Goal: Task Accomplishment & Management: Manage account settings

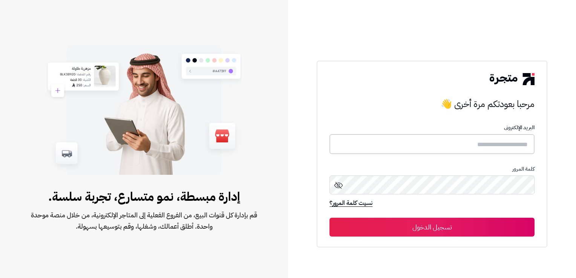
type input "**********"
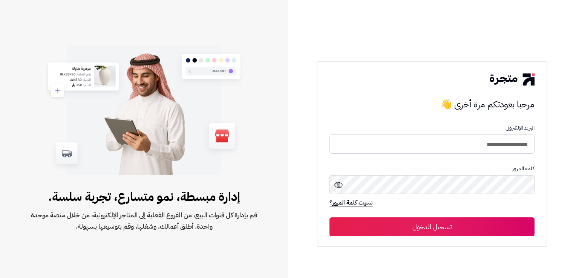
click at [420, 228] on button "تسجيل الدخول" at bounding box center [431, 227] width 205 height 19
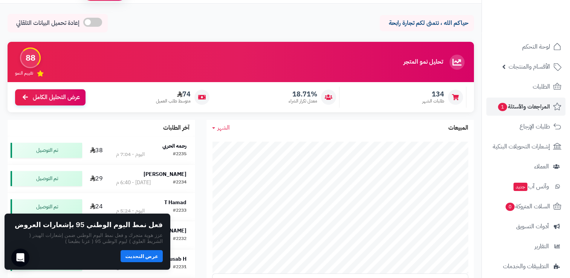
scroll to position [66, 0]
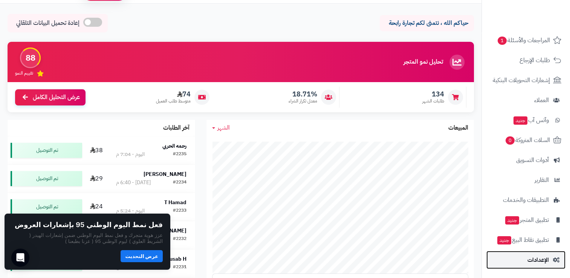
click at [539, 257] on span "الإعدادات" at bounding box center [538, 260] width 21 height 11
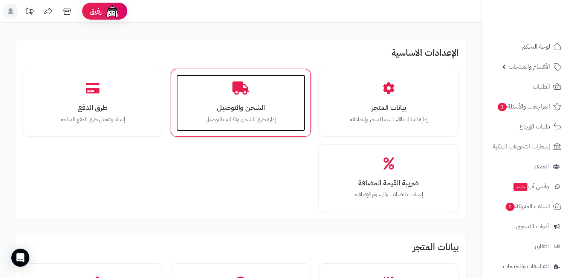
click at [267, 116] on p "إدارة طرق الشحن وتكاليف التوصيل" at bounding box center [241, 120] width 114 height 8
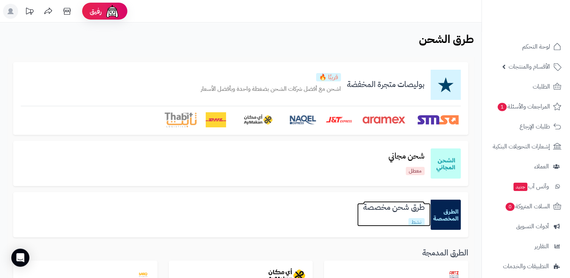
click at [382, 219] on link "طرق شحن مخصصة نشط" at bounding box center [394, 214] width 74 height 23
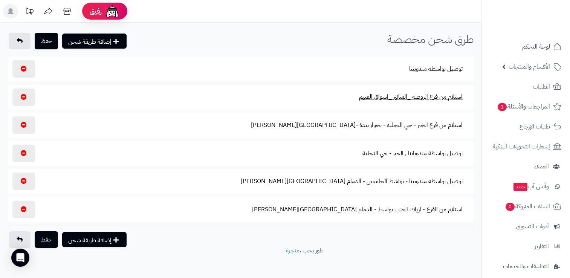
click at [437, 96] on button "استلام من فرع الروضه _الفناتير _اسواق العثيم" at bounding box center [411, 96] width 116 height 17
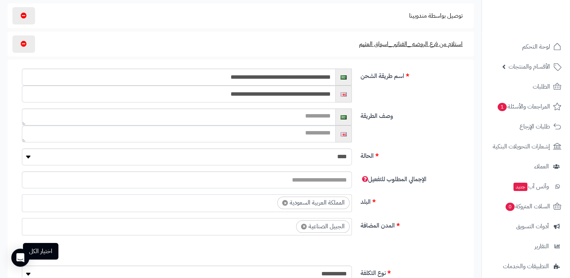
scroll to position [53, 0]
click at [444, 157] on label "الحالة" at bounding box center [415, 155] width 114 height 12
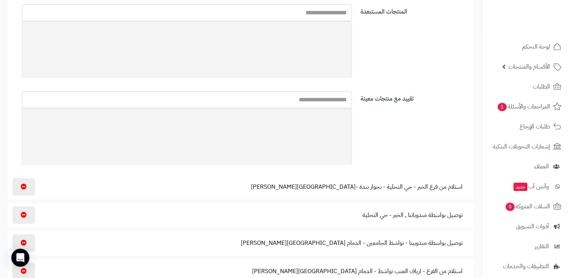
scroll to position [419, 0]
click at [415, 183] on button "استلام من فرع الخبر - حي التحلية - بجوار بندة -شارع النعمان بن حارثه" at bounding box center [357, 186] width 225 height 17
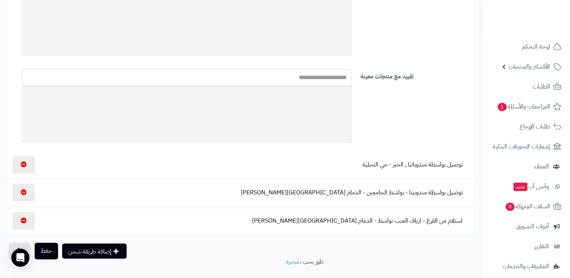
scroll to position [951, 0]
click at [432, 222] on button "استلام من الفرع - ارياف العنب نواشط - الدمام شارع الامير نايف بن عبدالعزيز" at bounding box center [358, 219] width 224 height 17
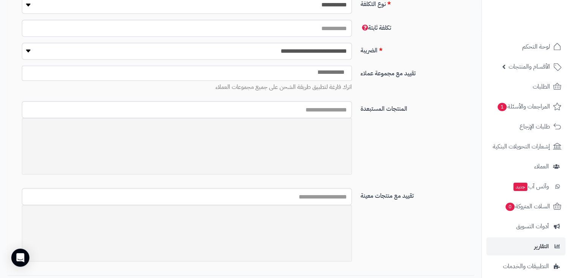
scroll to position [66, 0]
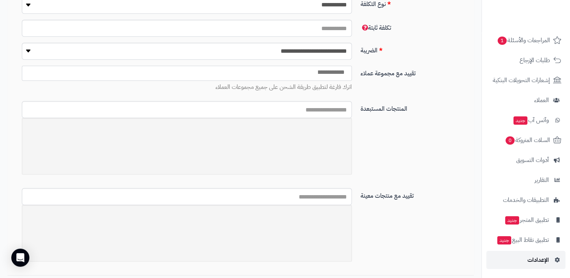
click at [531, 260] on span "الإعدادات" at bounding box center [538, 260] width 21 height 11
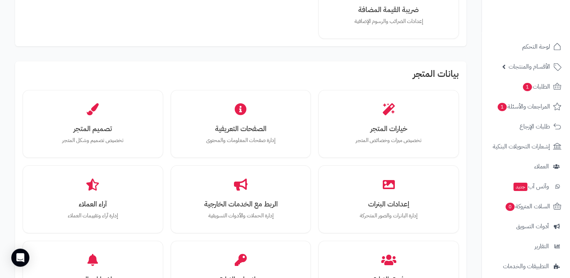
scroll to position [176, 0]
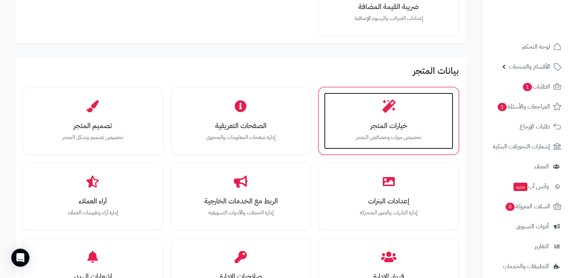
click at [391, 125] on h3 "خيارات المتجر" at bounding box center [389, 126] width 114 height 8
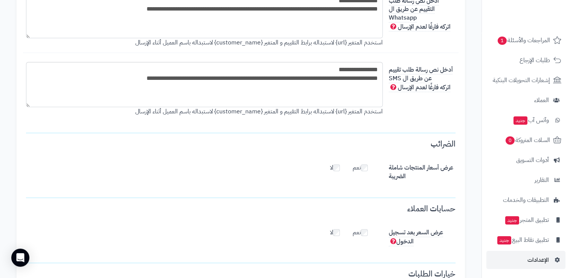
scroll to position [1466, 0]
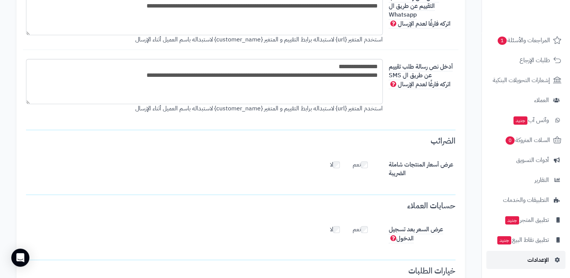
click at [531, 260] on span "الإعدادات" at bounding box center [538, 260] width 21 height 11
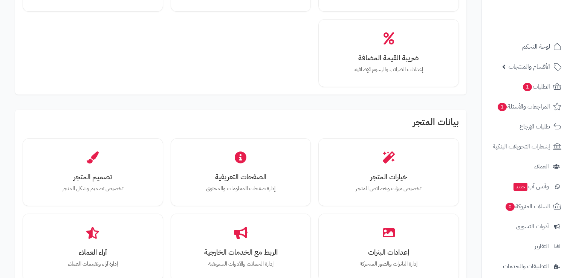
scroll to position [126, 0]
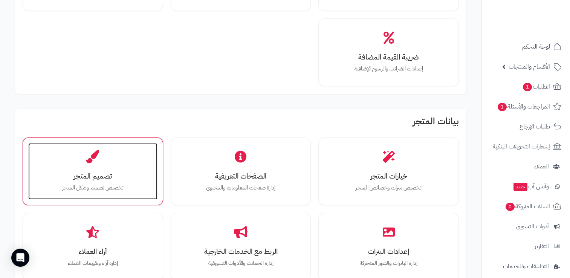
click at [130, 178] on h3 "تصميم المتجر" at bounding box center [93, 176] width 114 height 8
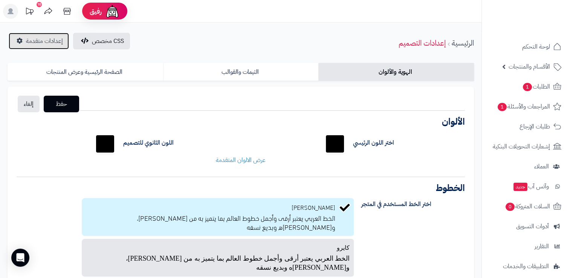
click at [42, 42] on span "إعدادات متقدمة" at bounding box center [44, 41] width 37 height 9
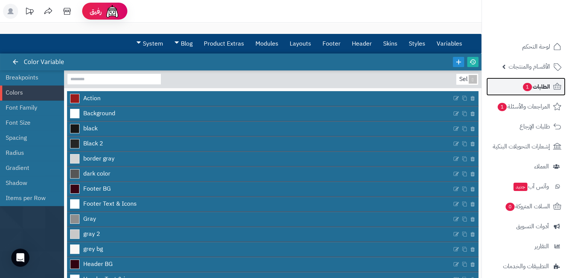
click at [535, 85] on span "الطلبات 1" at bounding box center [537, 86] width 28 height 11
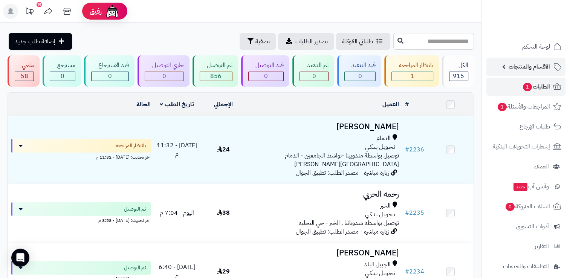
click at [519, 67] on span "الأقسام والمنتجات" at bounding box center [529, 66] width 41 height 11
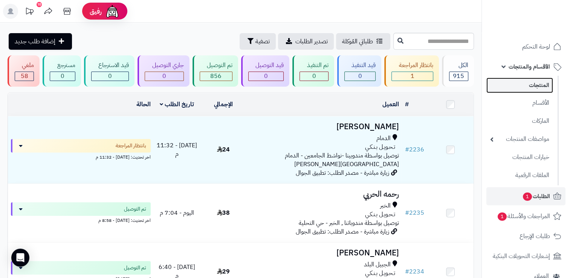
click at [537, 85] on link "المنتجات" at bounding box center [520, 85] width 67 height 15
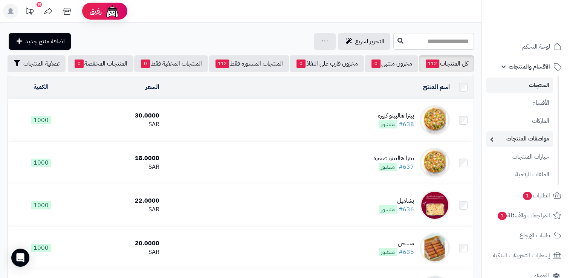
click at [525, 140] on link "مواصفات المنتجات" at bounding box center [520, 138] width 67 height 15
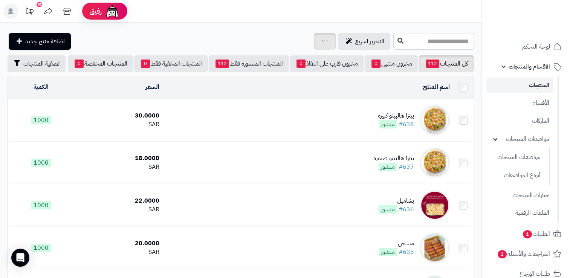
click at [314, 39] on div "جرد مخزون المنتجات جرد مخزون الخيارات فقط تعديل أسعار المنتجات الملصقات تصدير ا…" at bounding box center [325, 41] width 22 height 17
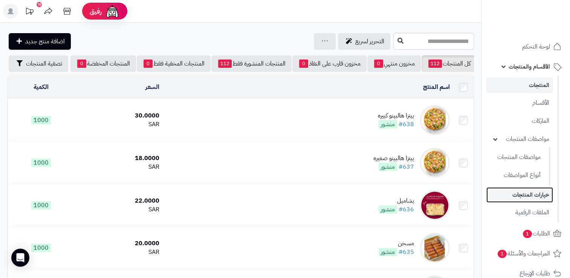
click at [529, 198] on link "خيارات المنتجات" at bounding box center [520, 194] width 67 height 15
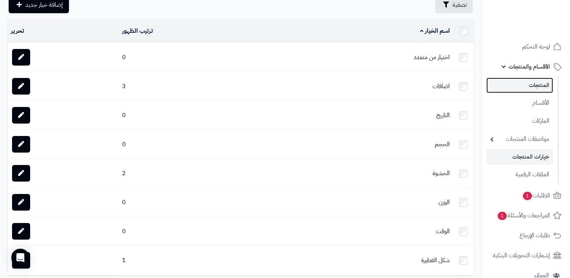
click at [534, 85] on link "المنتجات" at bounding box center [520, 85] width 67 height 15
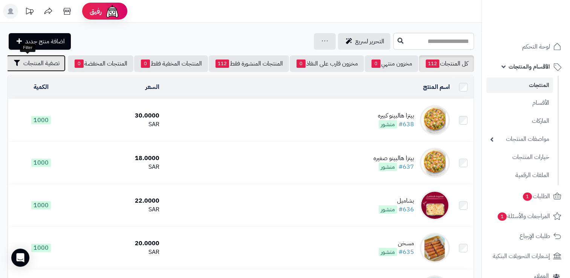
click at [31, 67] on span "تصفية المنتجات" at bounding box center [41, 63] width 36 height 9
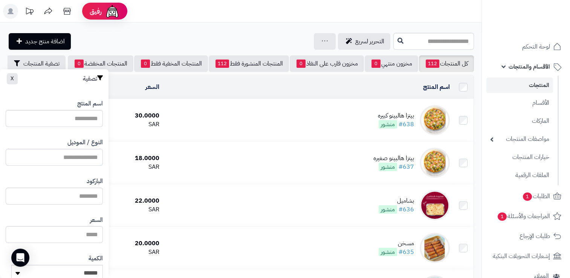
click at [187, 41] on div "التحرير لسريع جرد مخزون المنتجات جرد مخزون الخيارات فقط تعديل أسعار المنتجات ال…" at bounding box center [200, 41] width 384 height 17
click at [356, 40] on span "التحرير لسريع" at bounding box center [370, 41] width 29 height 9
click at [314, 35] on div "جرد مخزون المنتجات جرد مخزون الخيارات فقط تعديل أسعار المنتجات الملصقات تصدير ا…" at bounding box center [325, 41] width 22 height 17
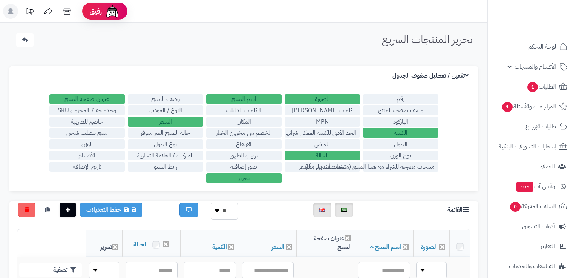
click at [204, 37] on div "تحرير المنتجات السريع الرئيسية الاضافات تحرير المنتجات السريع" at bounding box center [244, 42] width 472 height 18
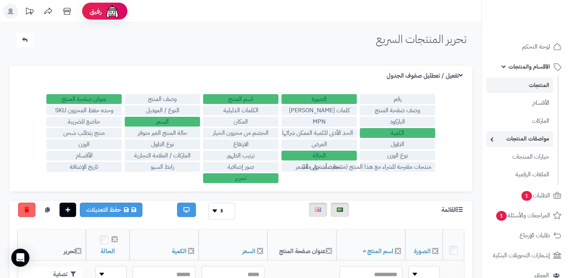
click at [520, 142] on link "مواصفات المنتجات" at bounding box center [520, 138] width 67 height 15
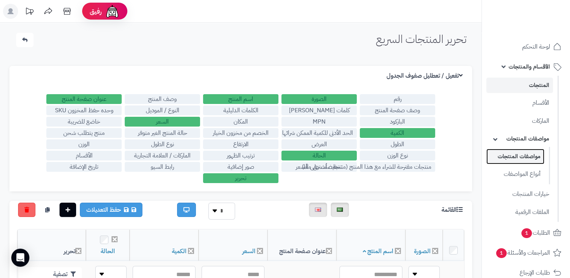
click at [524, 157] on link "مواصفات المنتجات" at bounding box center [516, 156] width 58 height 15
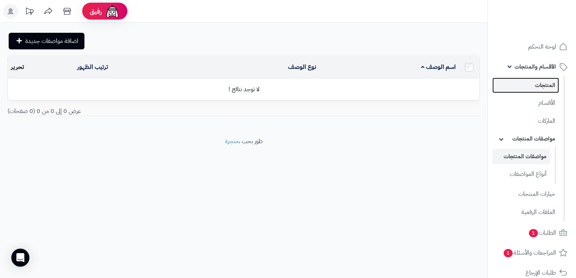
click at [540, 85] on link "المنتجات" at bounding box center [525, 85] width 67 height 15
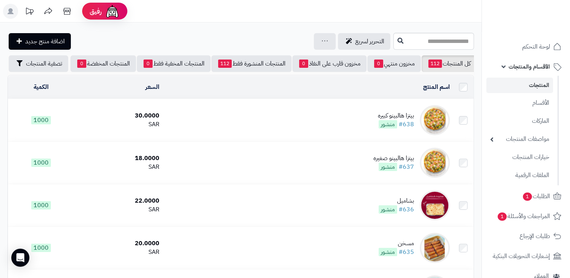
scroll to position [0, -11]
click at [322, 42] on icon at bounding box center [325, 40] width 6 height 5
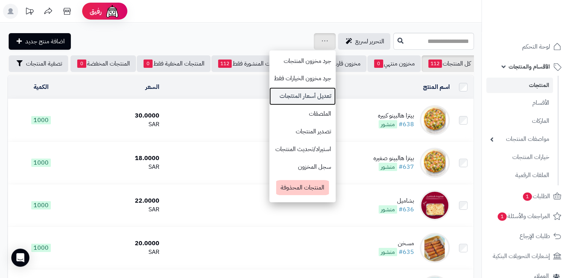
click at [270, 94] on link "تعديل أسعار المنتجات" at bounding box center [303, 96] width 66 height 18
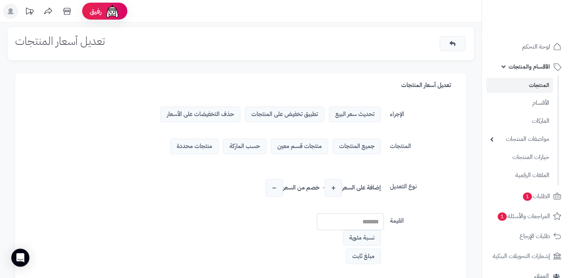
click at [287, 117] on span "تطبيق تخفيض على المنتجات" at bounding box center [285, 114] width 80 height 15
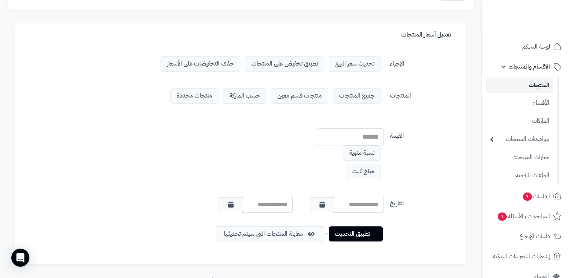
scroll to position [51, 0]
click at [255, 91] on span "حسب الماركة" at bounding box center [244, 95] width 43 height 15
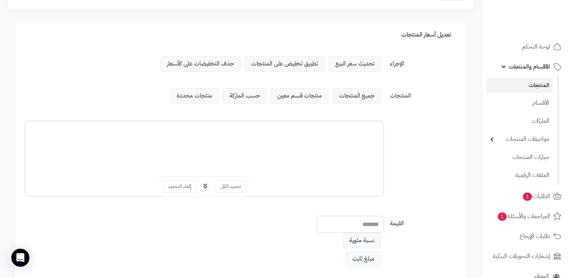
click at [196, 95] on span "منتجات محددة" at bounding box center [194, 95] width 48 height 15
click at [360, 94] on span "جميع المنتجات" at bounding box center [357, 95] width 48 height 15
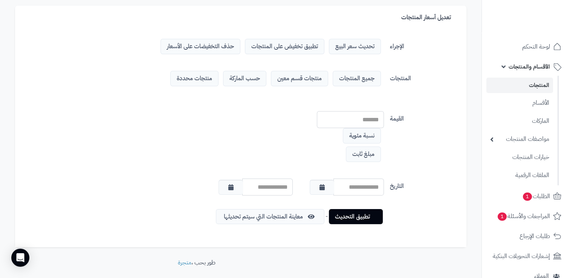
scroll to position [93, 0]
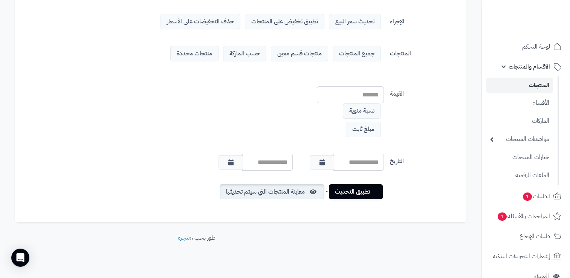
click at [244, 193] on link "معاينة المنتجات التي سيتم تحديثها" at bounding box center [272, 191] width 105 height 15
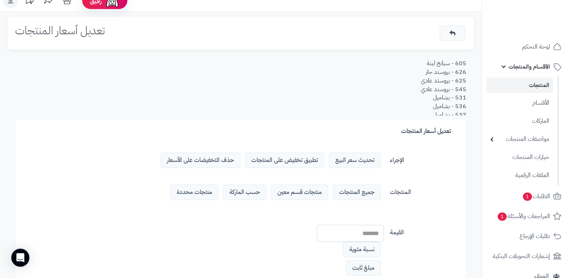
scroll to position [0, 0]
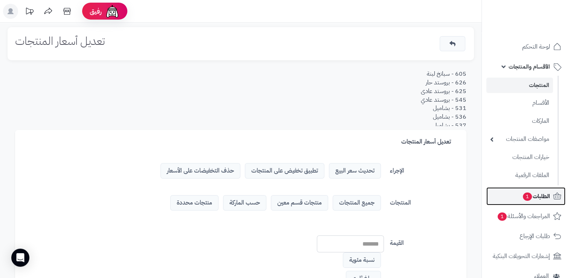
click at [534, 195] on span "الطلبات 1" at bounding box center [537, 196] width 28 height 11
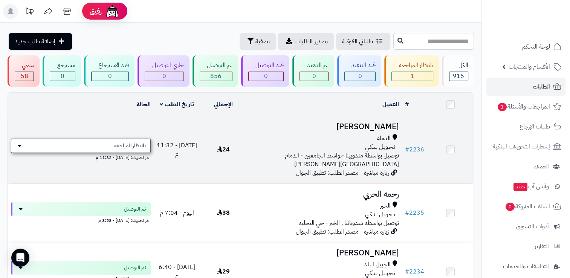
click at [122, 151] on div "بانتظار المراجعة" at bounding box center [81, 146] width 140 height 14
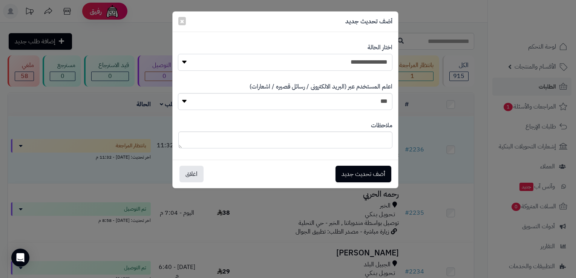
click at [363, 64] on select "**********" at bounding box center [285, 62] width 214 height 17
select select "**"
click at [178, 54] on select "**********" at bounding box center [285, 62] width 214 height 17
click at [345, 143] on textarea at bounding box center [285, 140] width 214 height 17
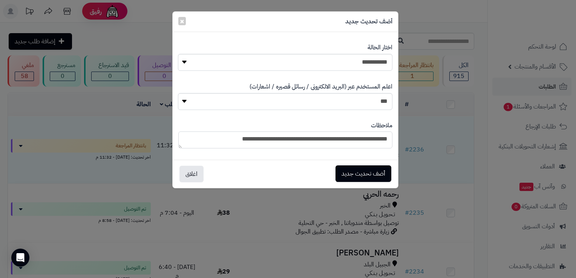
type textarea "**********"
click at [362, 176] on button "أضف تحديث جديد" at bounding box center [364, 174] width 56 height 17
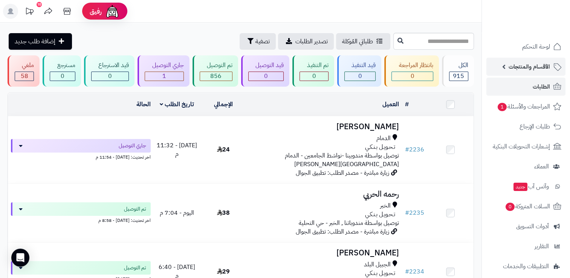
click at [516, 70] on span "الأقسام والمنتجات" at bounding box center [529, 66] width 41 height 11
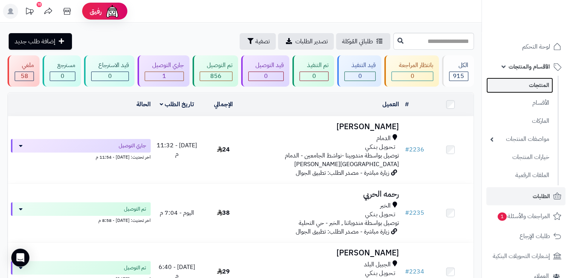
click at [530, 86] on link "المنتجات" at bounding box center [520, 85] width 67 height 15
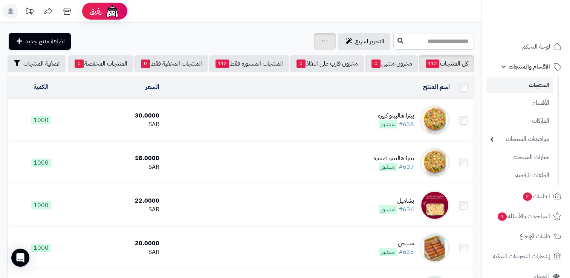
click at [314, 46] on div "جرد مخزون المنتجات جرد مخزون الخيارات فقط تعديل أسعار المنتجات الملصقات تصدير ا…" at bounding box center [325, 41] width 22 height 17
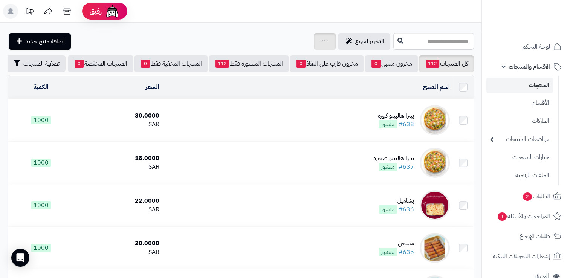
click at [314, 41] on div "جرد مخزون المنتجات جرد مخزون الخيارات فقط تعديل أسعار المنتجات الملصقات تصدير ا…" at bounding box center [325, 41] width 22 height 17
click at [322, 37] on link at bounding box center [325, 41] width 6 height 9
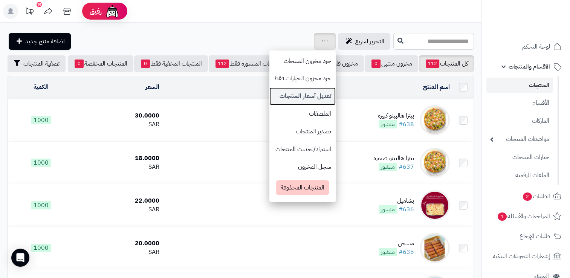
click at [270, 94] on link "تعديل أسعار المنتجات" at bounding box center [303, 96] width 66 height 18
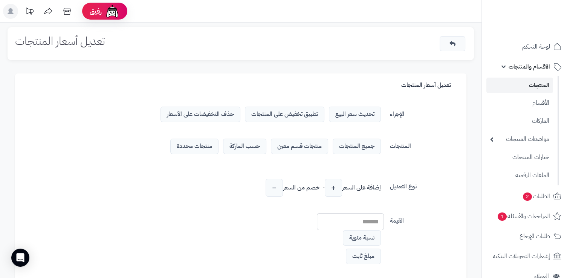
click at [279, 112] on span "تطبيق تخفيض على المنتجات" at bounding box center [285, 114] width 80 height 15
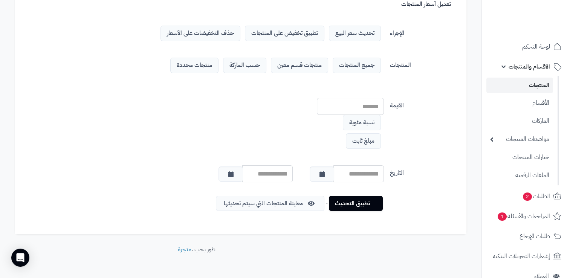
scroll to position [80, 0]
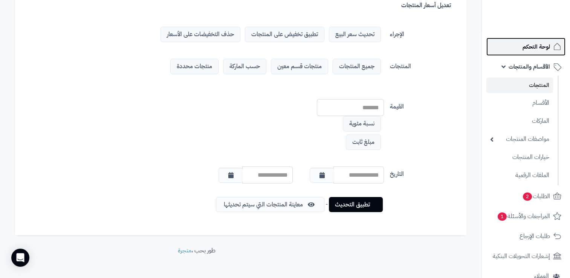
click at [523, 47] on span "لوحة التحكم" at bounding box center [537, 46] width 28 height 11
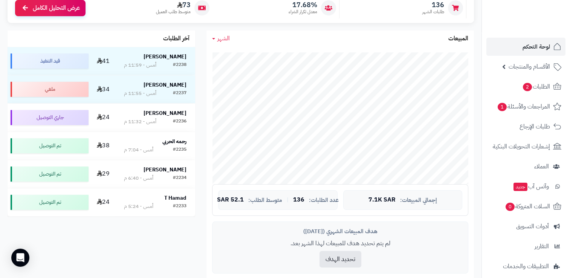
scroll to position [109, 0]
